Goal: Task Accomplishment & Management: Manage account settings

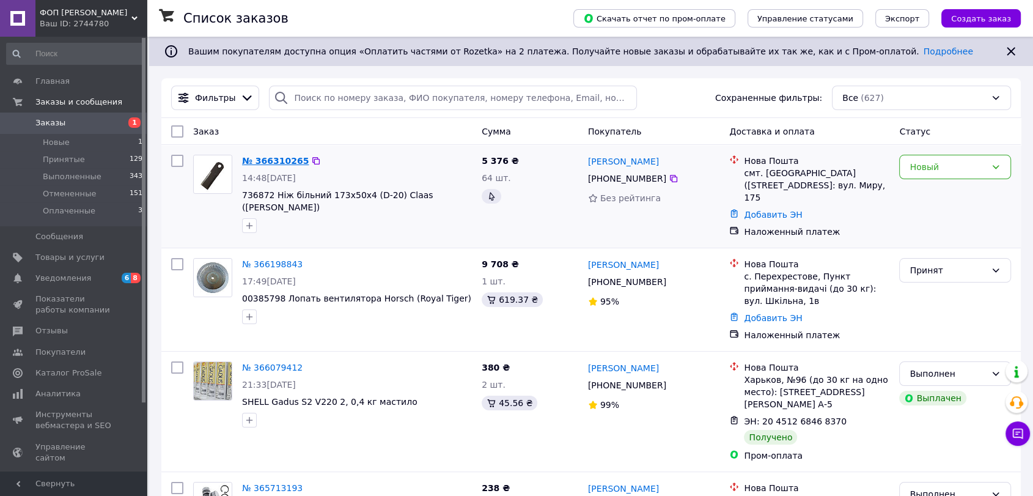
click at [271, 164] on link "№ 366310265" at bounding box center [275, 161] width 67 height 10
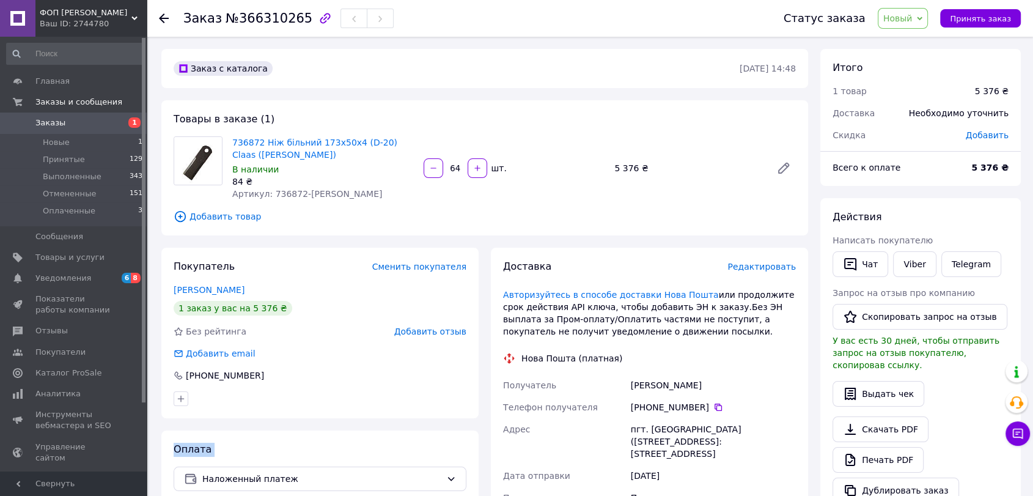
drag, startPoint x: 258, startPoint y: 376, endPoint x: 207, endPoint y: 464, distance: 102.4
click at [207, 464] on div "Покупатель Сменить покупателя [PERSON_NAME] 1 заказ у вас на 5 376 ₴ Без рейтин…" at bounding box center [319, 451] width 317 height 408
drag, startPoint x: 254, startPoint y: 375, endPoint x: 170, endPoint y: 374, distance: 83.7
click at [170, 374] on div "Покупатель Сменить покупателя [PERSON_NAME] 1 заказ у вас на 5 376 ₴ Без рейтин…" at bounding box center [319, 332] width 317 height 170
copy div "[PHONE_NUMBER]"
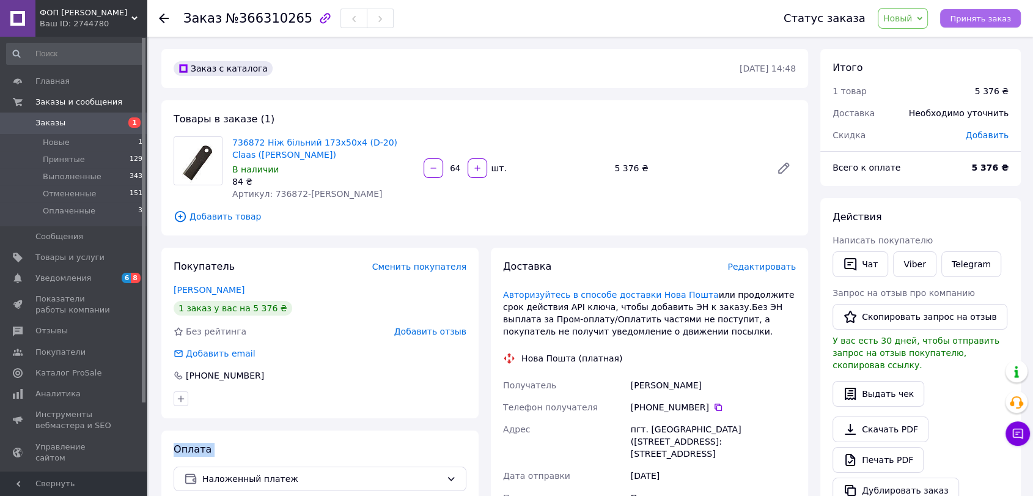
click at [1001, 21] on span "Принять заказ" at bounding box center [980, 18] width 61 height 9
